Goal: Navigation & Orientation: Find specific page/section

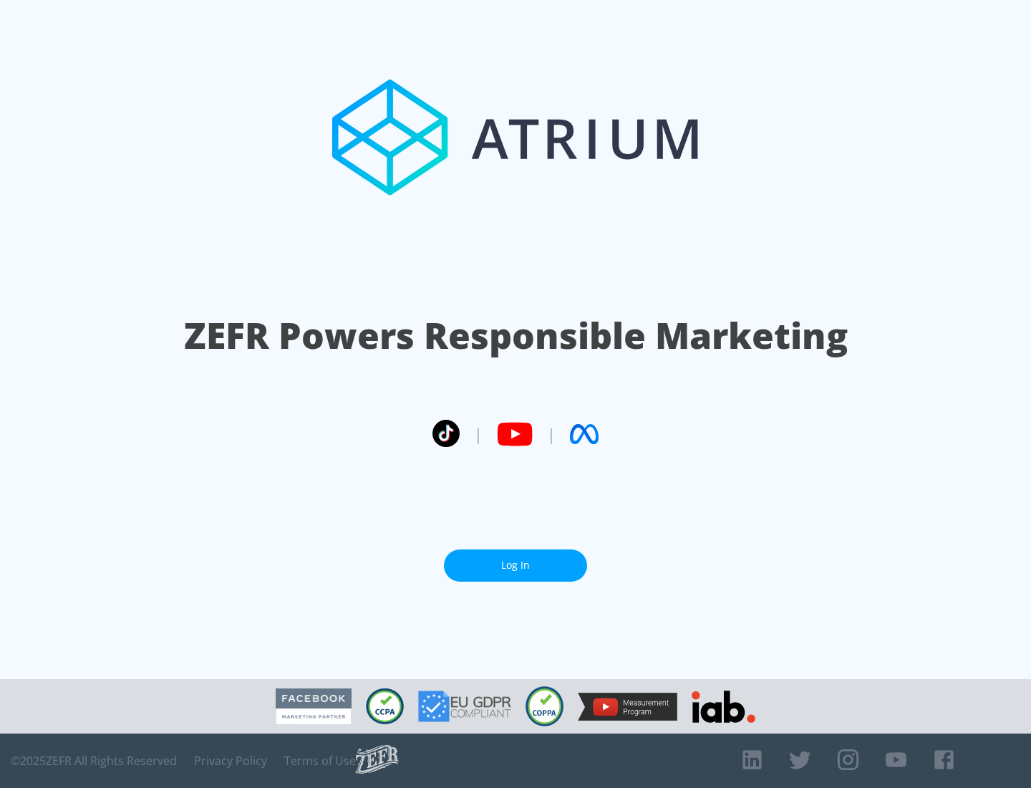
click at [516, 565] on link "Log In" at bounding box center [515, 565] width 143 height 32
